Goal: Ask a question

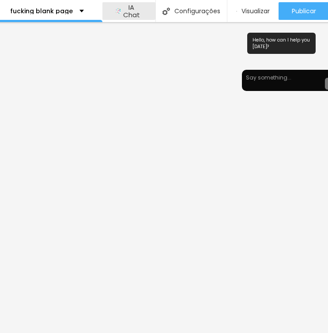
scroll to position [0, 225]
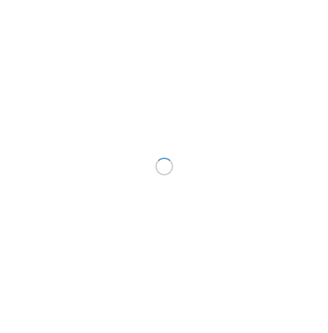
scroll to position [0, 225]
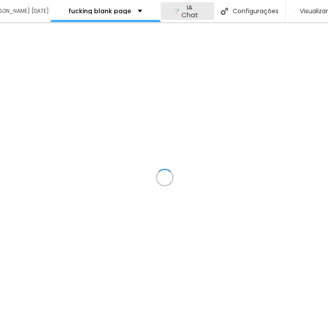
scroll to position [0, 163]
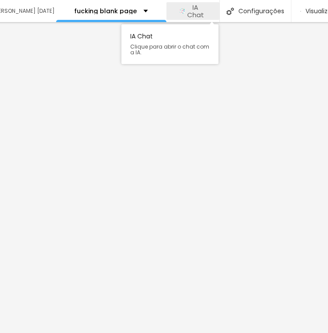
click at [209, 14] on button "IA Chat" at bounding box center [192, 11] width 53 height 18
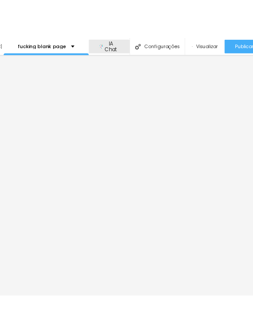
scroll to position [0, 237]
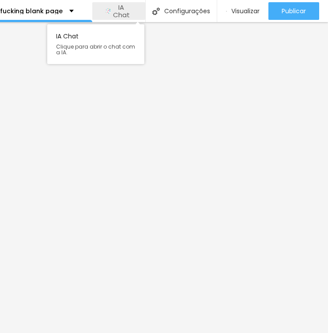
click at [121, 9] on span "IA Chat" at bounding box center [121, 11] width 22 height 15
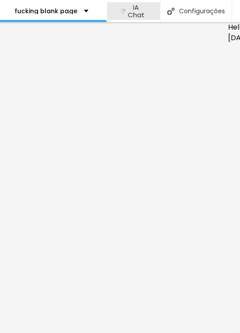
scroll to position [0, 325]
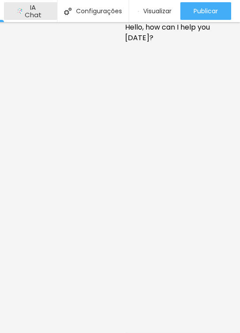
click at [204, 140] on div "Hello, how can I help you today?" at bounding box center [182, 177] width 115 height 311
